Goal: Information Seeking & Learning: Learn about a topic

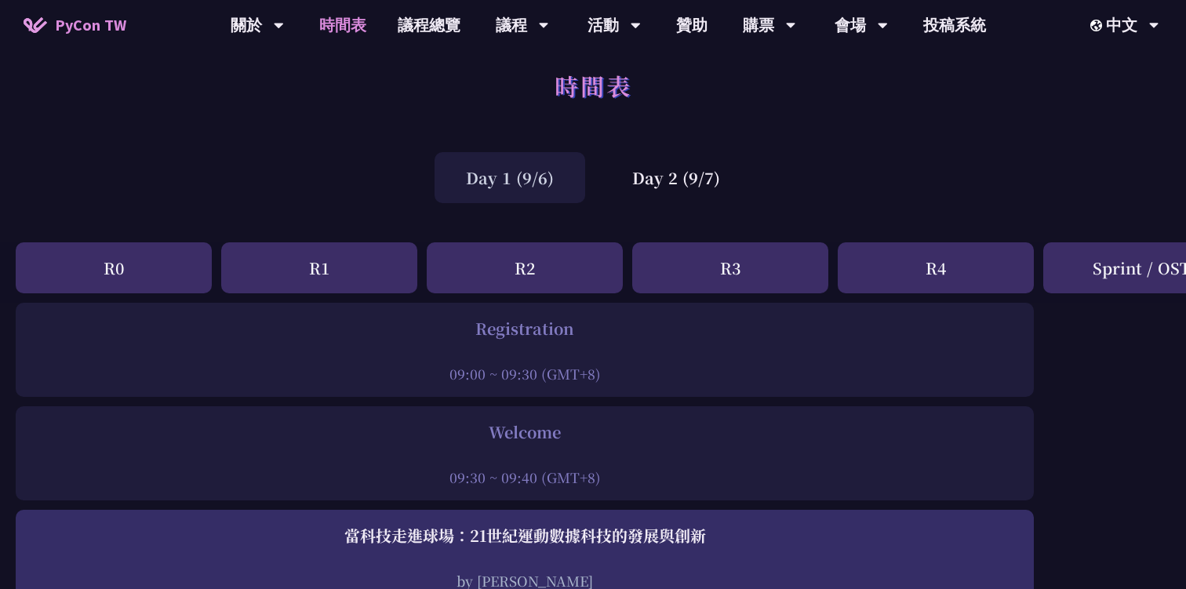
scroll to position [17, 0]
click at [642, 177] on div "Day 2 (9/7)" at bounding box center [676, 176] width 151 height 51
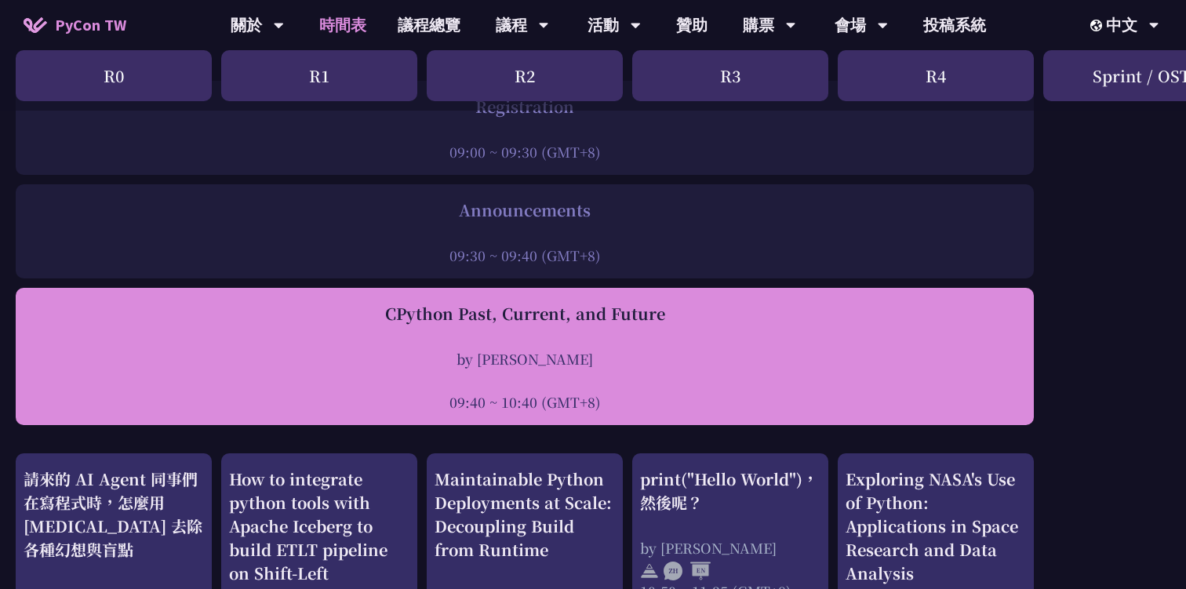
scroll to position [324, 0]
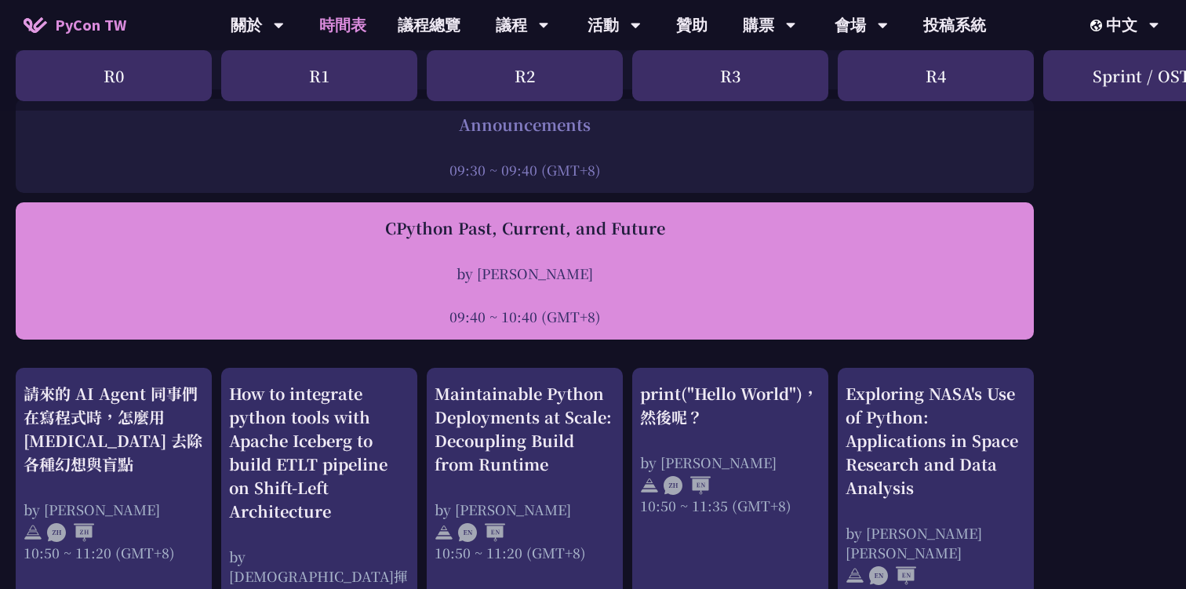
click at [533, 266] on div "by [PERSON_NAME]" at bounding box center [525, 273] width 1002 height 20
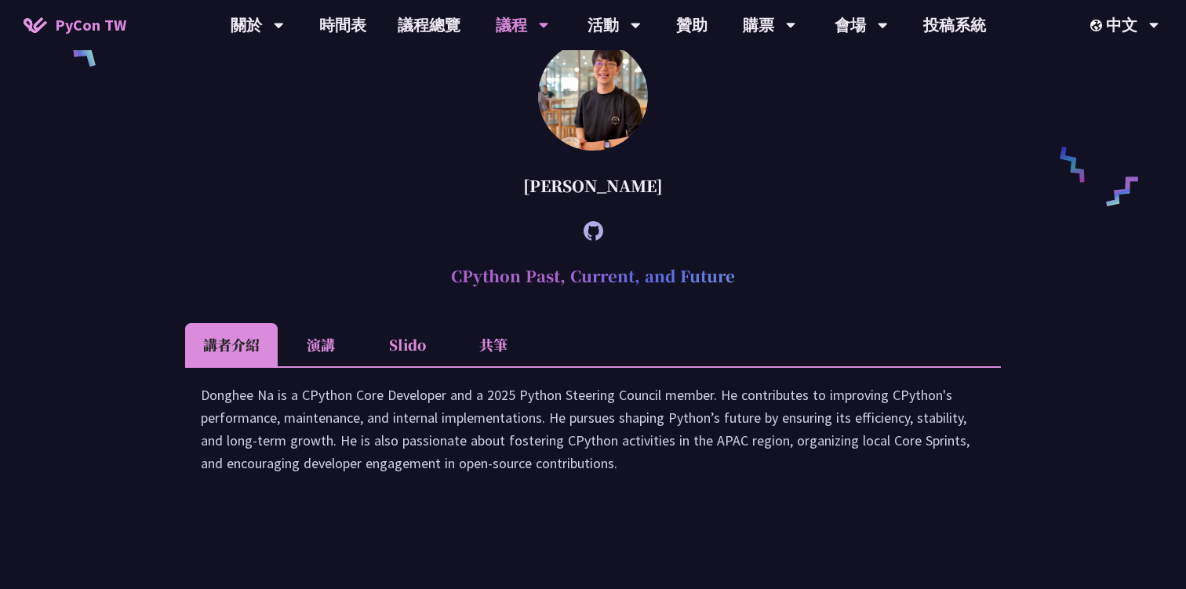
scroll to position [1176, 0]
drag, startPoint x: 451, startPoint y: 297, endPoint x: 758, endPoint y: 302, distance: 307.4
click at [758, 300] on h2 "CPython Past, Current, and Future" at bounding box center [592, 276] width 815 height 47
copy h2 "CPython Past, Current, and Future"
drag, startPoint x: 543, startPoint y: 208, endPoint x: 685, endPoint y: 205, distance: 142.0
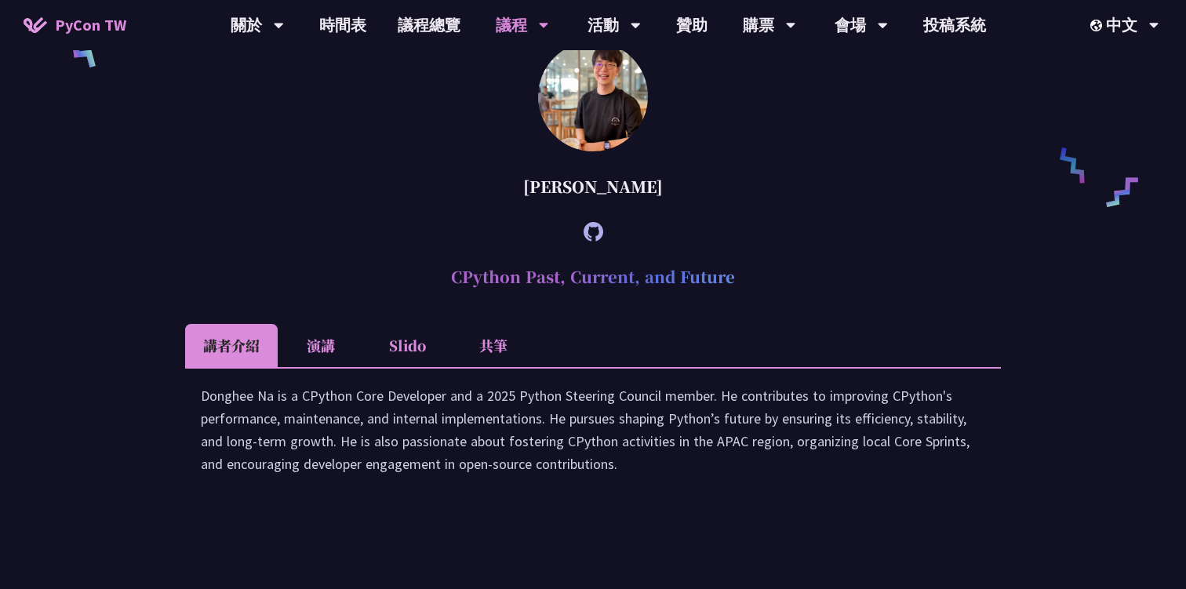
click at [684, 205] on div "[PERSON_NAME]" at bounding box center [592, 186] width 815 height 47
copy div "[PERSON_NAME]"
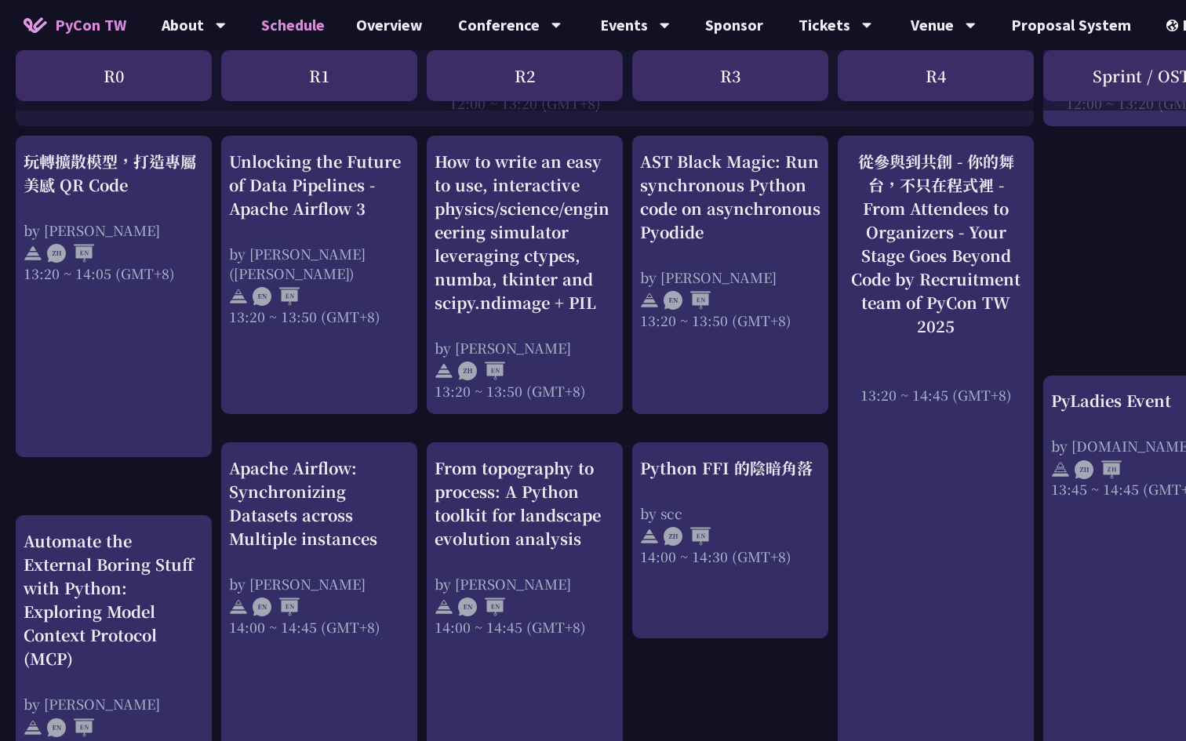
click at [760, 664] on div "An Introduction to the GIL for Python Beginners: Disabling It in Python 3.13 an…" at bounding box center [832, 352] width 1665 height 2596
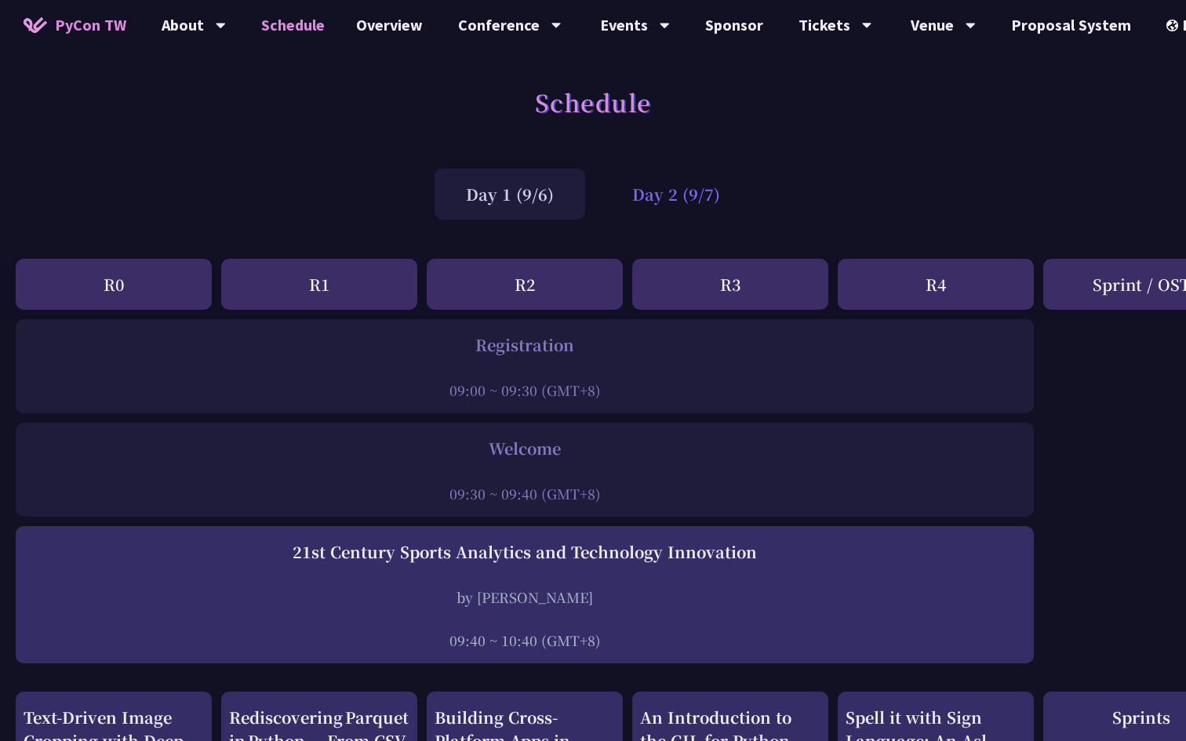
click at [695, 194] on div "Day 2 (9/7)" at bounding box center [676, 194] width 151 height 51
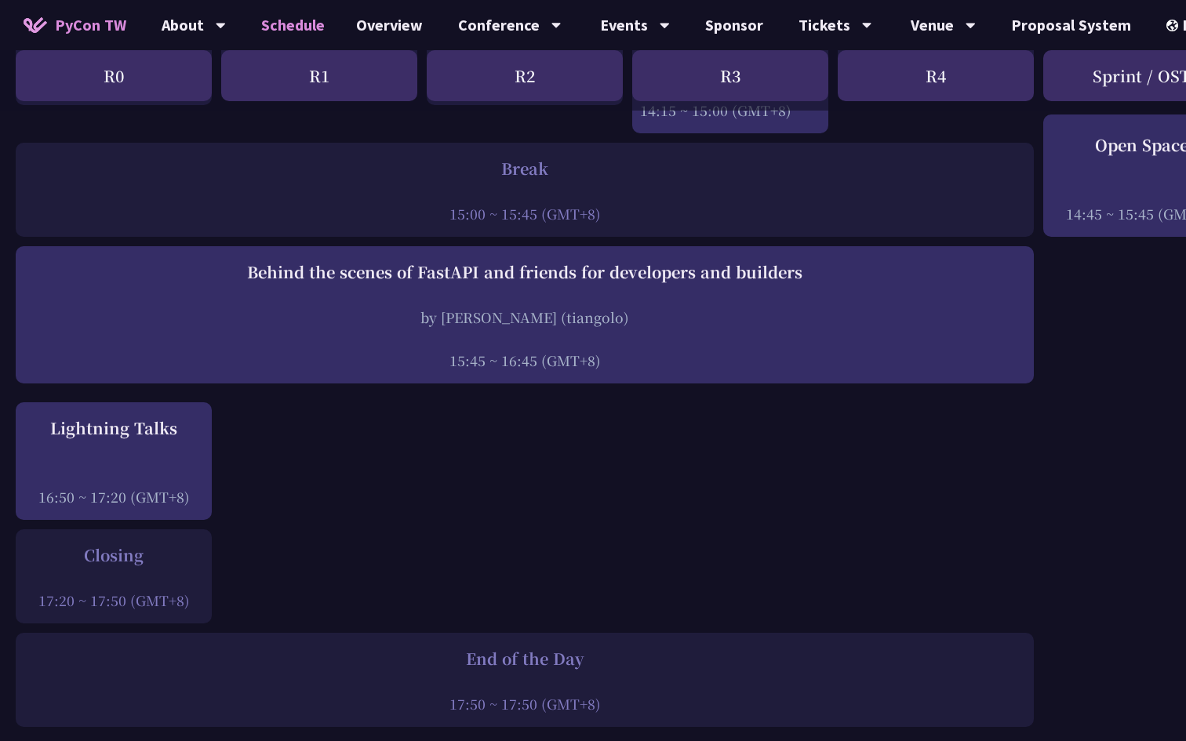
scroll to position [1854, 0]
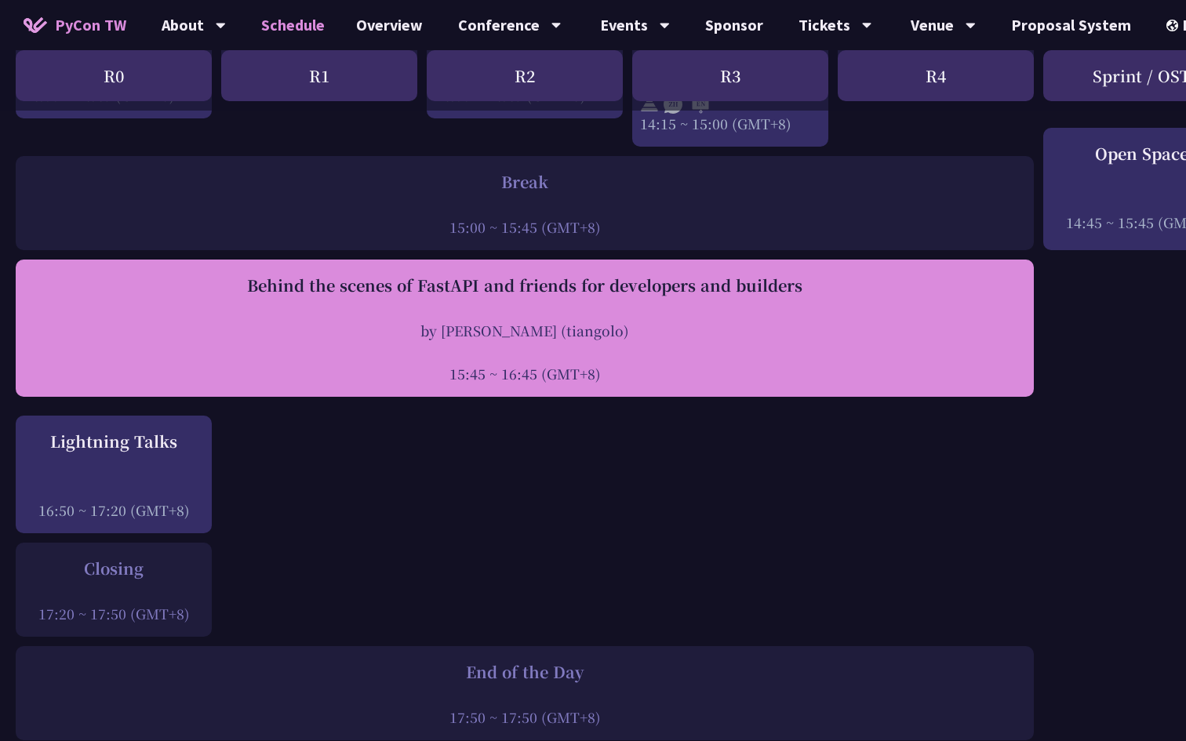
click at [638, 323] on div "by [PERSON_NAME] (tiangolo)" at bounding box center [525, 331] width 1002 height 20
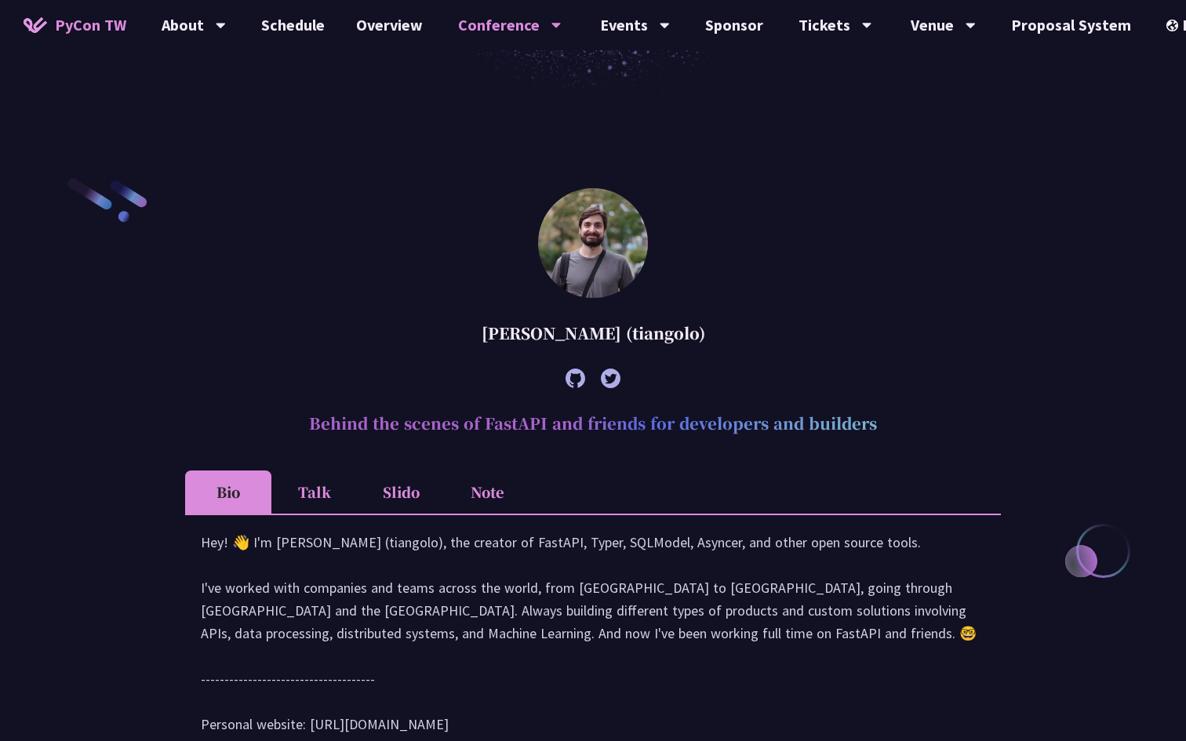
scroll to position [397, 0]
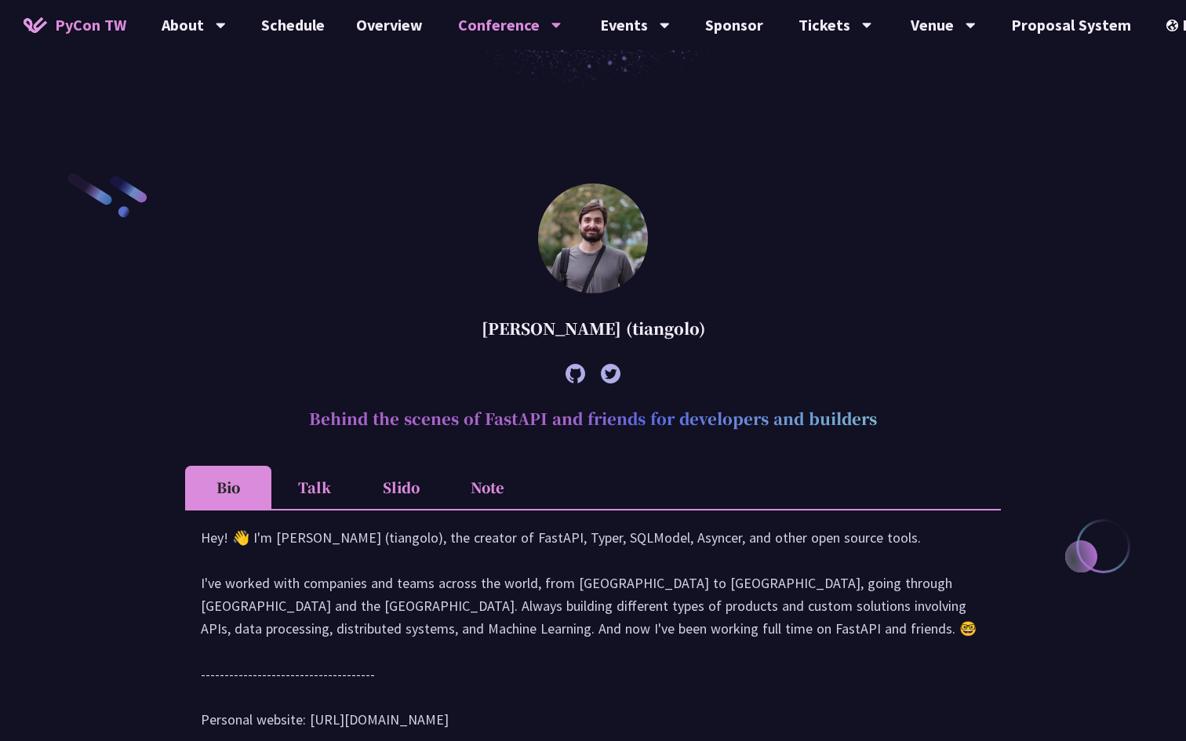
drag, startPoint x: 311, startPoint y: 417, endPoint x: 937, endPoint y: 425, distance: 625.7
click at [937, 426] on h2 "Behind the scenes of FastAPI and friends for developers and builders" at bounding box center [592, 418] width 815 height 47
copy h2 "Behind the scenes of FastAPI and friends for developers and builders"
drag, startPoint x: 467, startPoint y: 325, endPoint x: 628, endPoint y: 334, distance: 161.8
click at [628, 334] on div "[PERSON_NAME] (tiangolo)" at bounding box center [592, 328] width 815 height 47
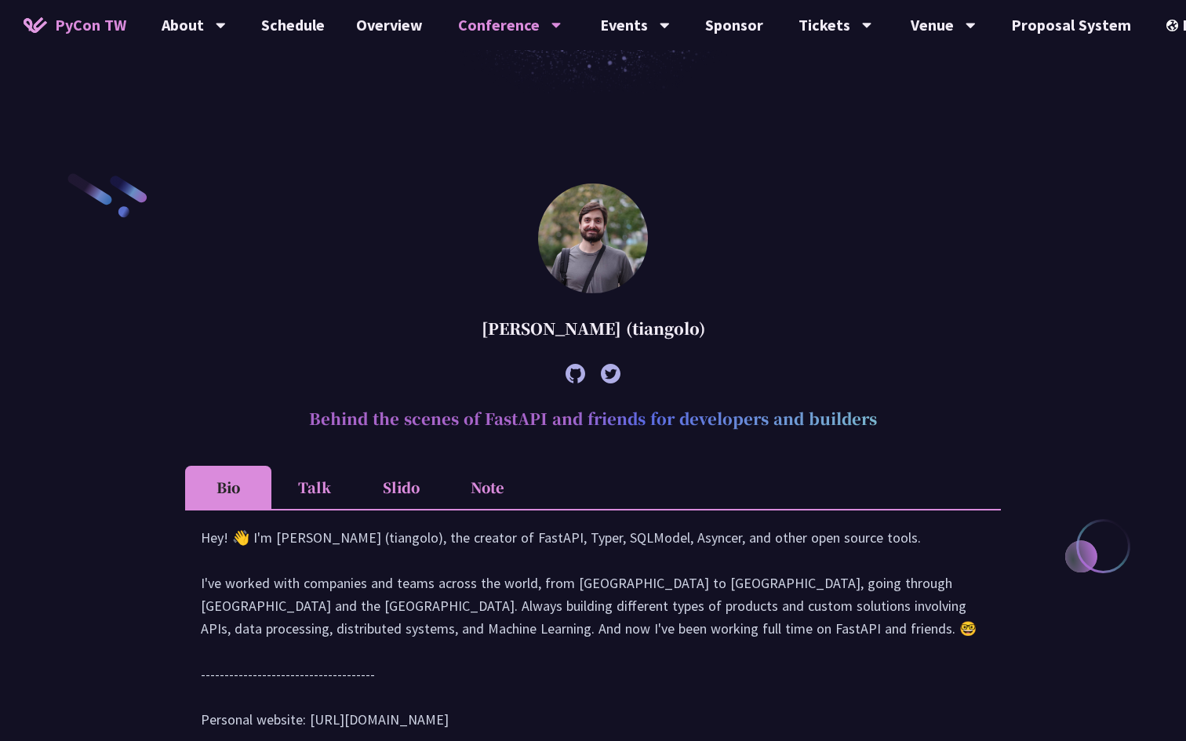
copy div "Sebastián Ramírez"
